Goal: Navigation & Orientation: Understand site structure

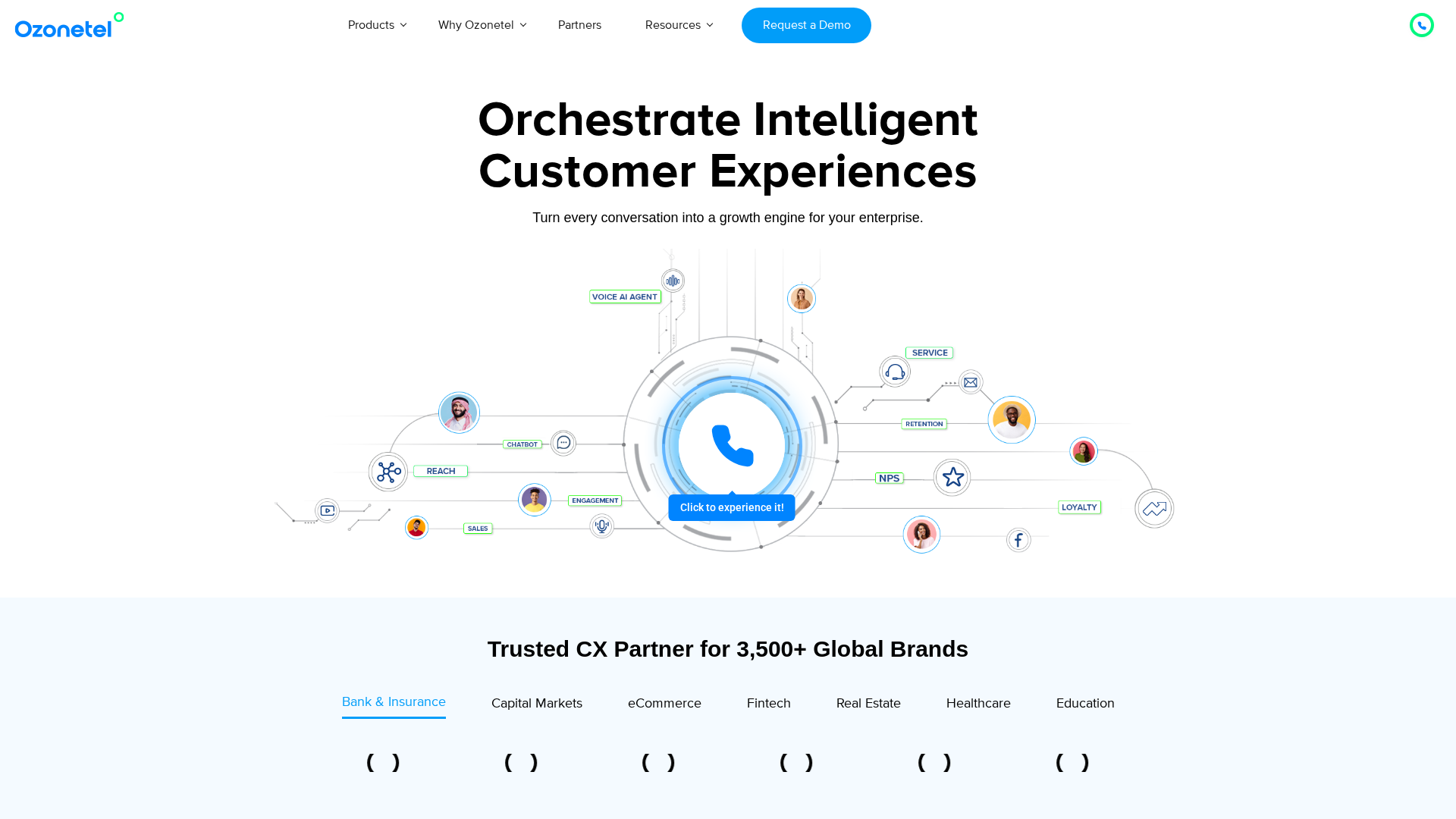
click at [725, 445] on icon at bounding box center [733, 446] width 38 height 38
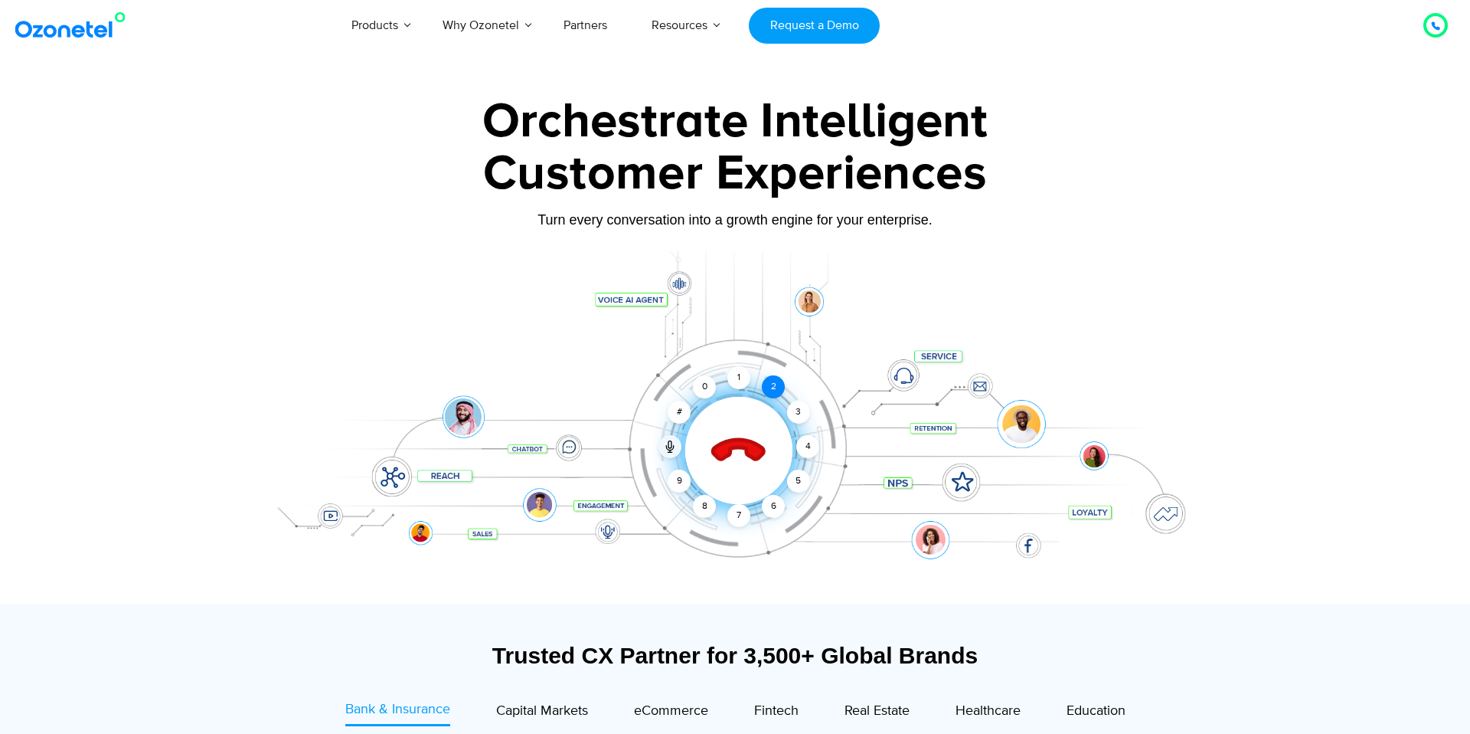
click at [768, 387] on div "2" at bounding box center [773, 386] width 23 height 23
click at [770, 387] on div "2" at bounding box center [773, 386] width 23 height 23
click at [738, 381] on div "1" at bounding box center [738, 377] width 23 height 23
click at [745, 439] on icon at bounding box center [739, 451] width 54 height 54
